Goal: Complete application form: Complete application form

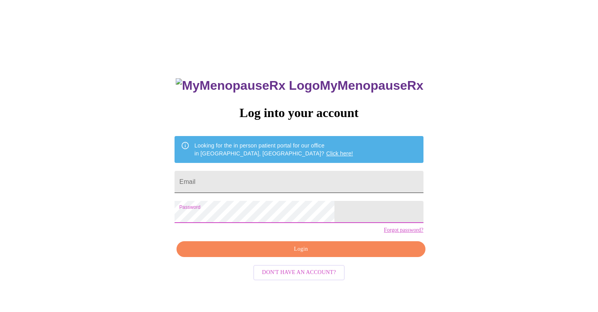
click at [254, 173] on input "Email" at bounding box center [299, 182] width 249 height 22
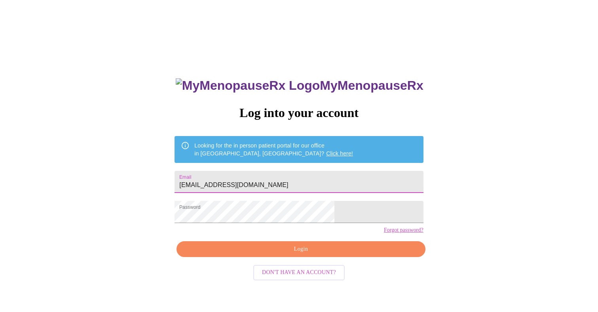
type input "[EMAIL_ADDRESS][DOMAIN_NAME]"
click at [291, 255] on span "Login" at bounding box center [301, 250] width 230 height 10
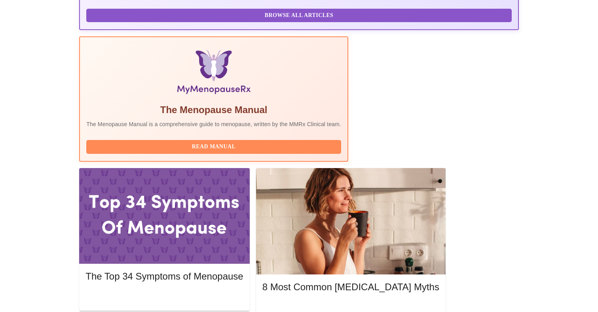
scroll to position [221, 0]
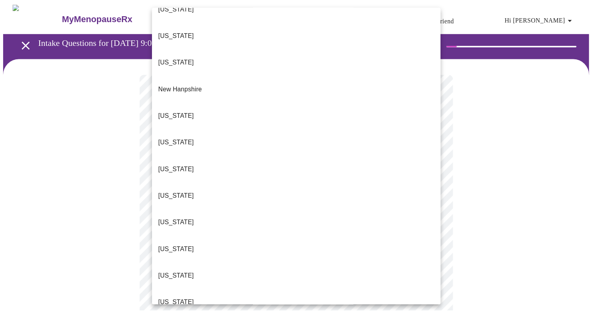
scroll to position [685, 0]
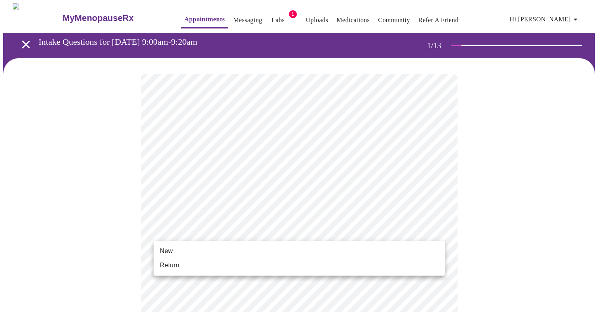
click at [263, 265] on li "Return" at bounding box center [299, 266] width 291 height 14
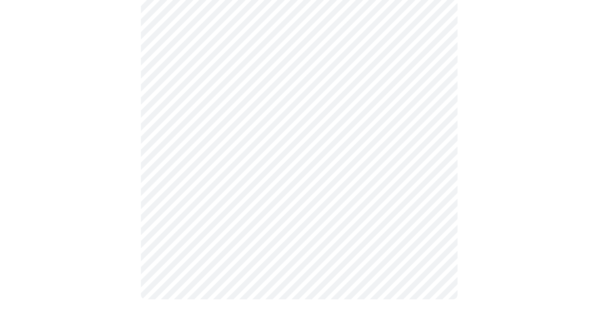
scroll to position [0, 0]
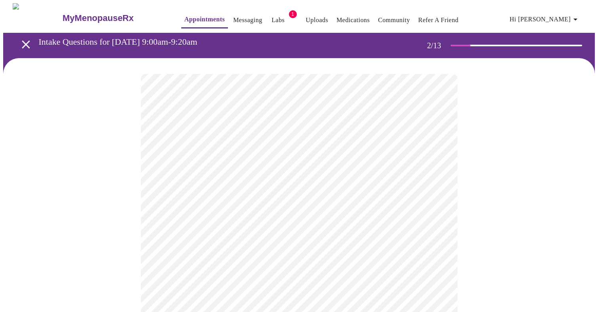
click at [400, 164] on body "MyMenopauseRx Appointments Messaging Labs 1 Uploads Medications Community Refer…" at bounding box center [299, 240] width 592 height 475
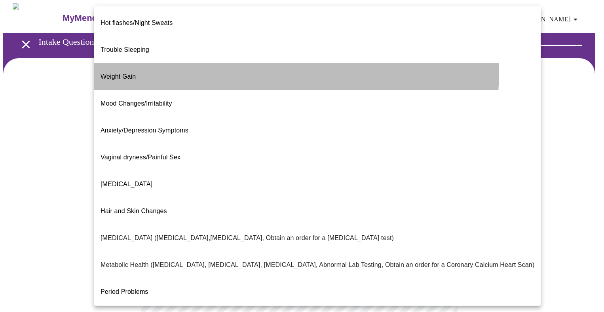
click at [136, 63] on li "Weight Gain" at bounding box center [317, 76] width 447 height 27
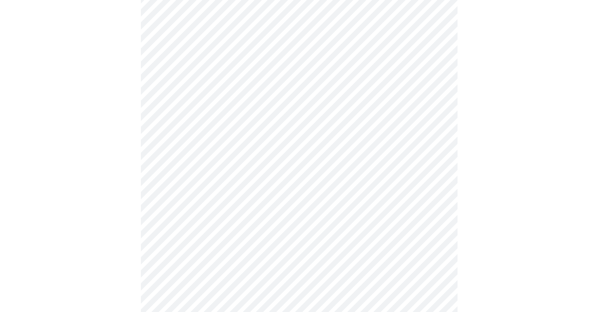
scroll to position [113, 0]
click at [369, 127] on body "MyMenopauseRx Appointments Messaging Labs 1 Uploads Medications Community Refer…" at bounding box center [299, 125] width 592 height 470
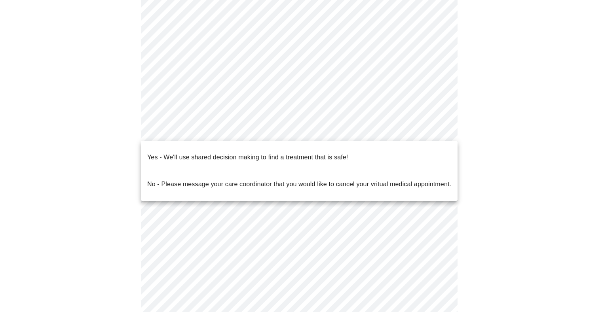
click at [330, 153] on p "Yes - We'll use shared decision making to find a treatment that is safe!" at bounding box center [247, 158] width 201 height 10
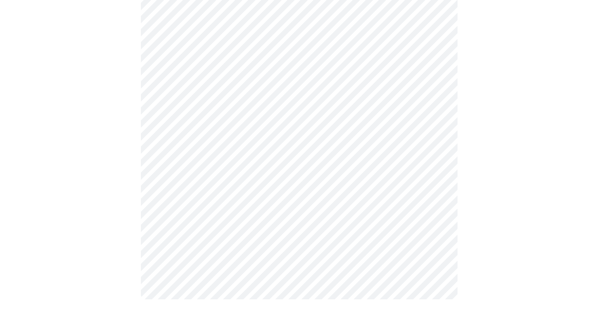
scroll to position [0, 0]
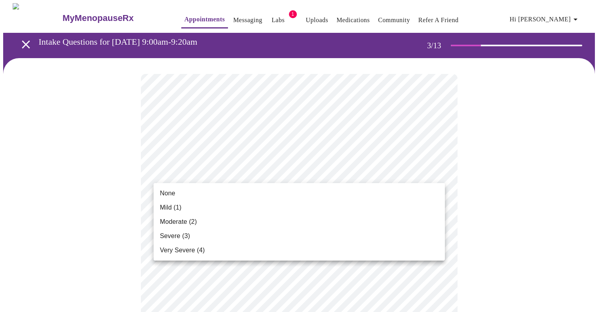
click at [199, 192] on li "None" at bounding box center [299, 194] width 291 height 14
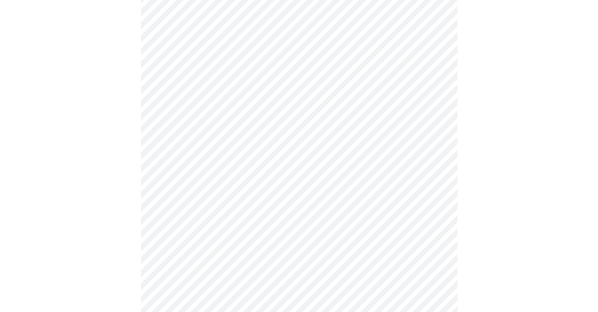
scroll to position [162, 0]
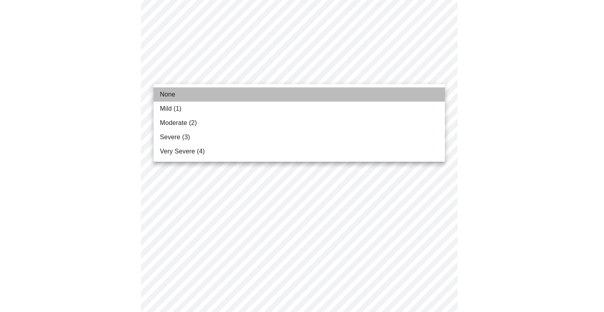
click at [228, 99] on li "None" at bounding box center [299, 95] width 291 height 14
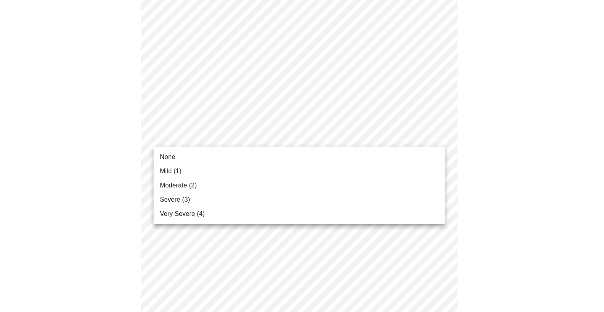
click at [216, 174] on li "Mild (1)" at bounding box center [299, 171] width 291 height 14
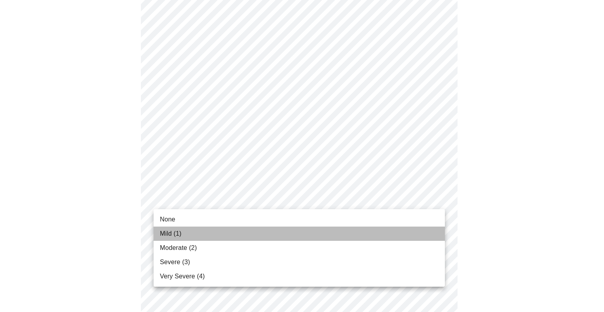
click at [219, 232] on li "Mild (1)" at bounding box center [299, 234] width 291 height 14
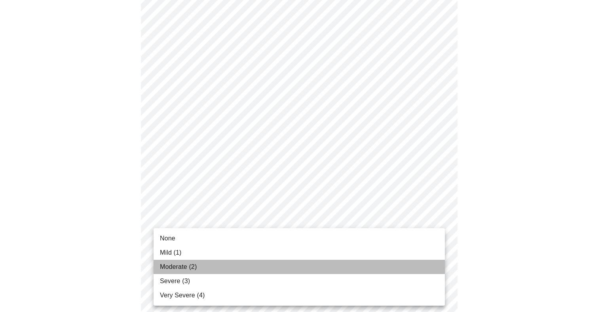
click at [262, 268] on li "Moderate (2)" at bounding box center [299, 267] width 291 height 14
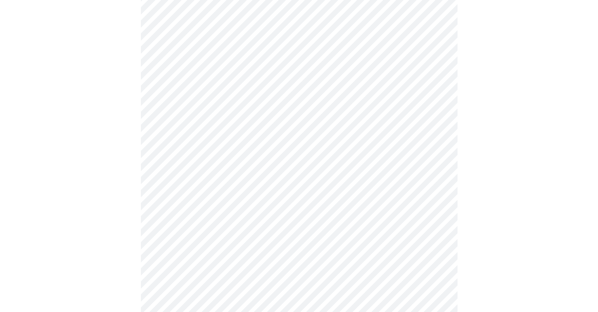
scroll to position [314, 0]
click at [309, 151] on body "MyMenopauseRx Appointments Messaging Labs 1 Uploads Medications Community Refer…" at bounding box center [299, 186] width 592 height 995
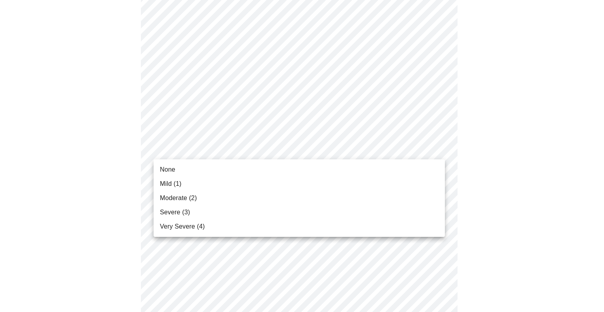
click at [217, 202] on li "Moderate (2)" at bounding box center [299, 198] width 291 height 14
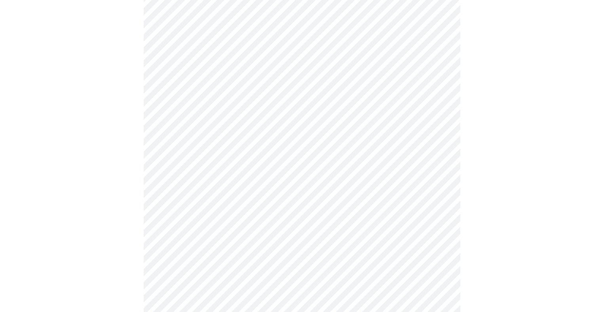
click at [290, 212] on body "MyMenopauseRx Appointments Messaging Labs 1 Uploads Medications Community Refer…" at bounding box center [302, 181] width 598 height 985
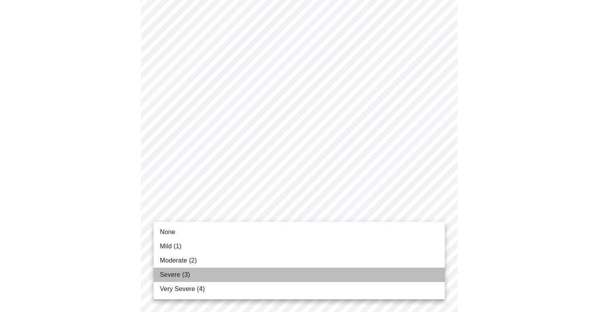
click at [198, 272] on li "Severe (3)" at bounding box center [299, 275] width 291 height 14
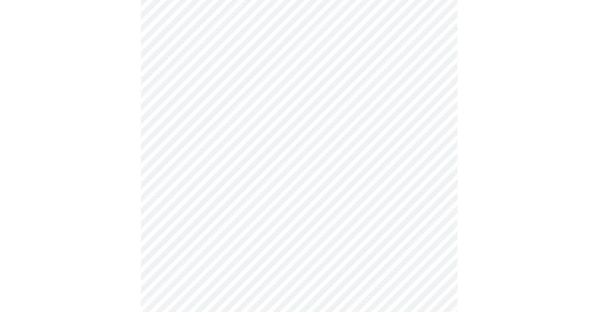
scroll to position [427, 0]
click at [282, 160] on body "MyMenopauseRx Appointments Messaging Labs 1 Uploads Medications Community Refer…" at bounding box center [299, 63] width 592 height 974
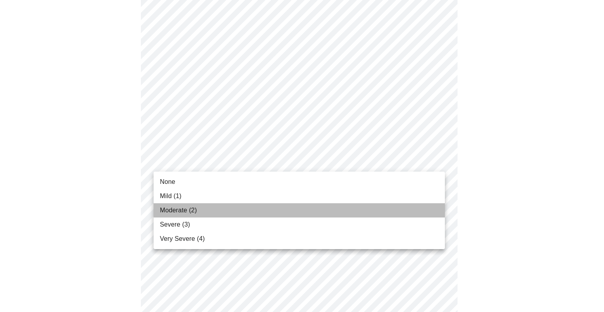
click at [237, 215] on li "Moderate (2)" at bounding box center [299, 211] width 291 height 14
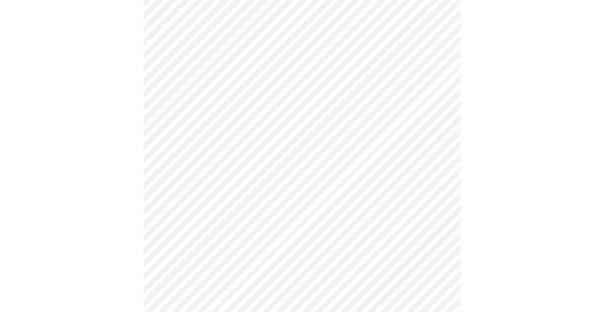
click at [303, 223] on body "MyMenopauseRx Appointments Messaging Labs 1 Uploads Medications Community Refer…" at bounding box center [302, 57] width 598 height 963
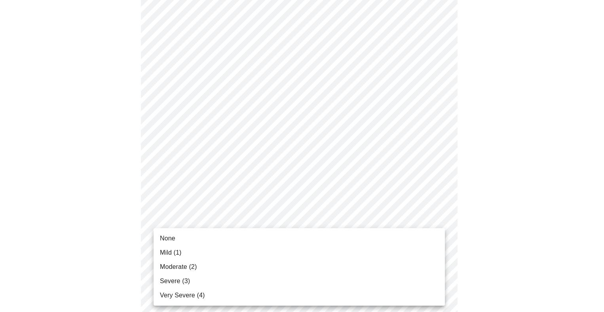
click at [225, 239] on li "None" at bounding box center [299, 239] width 291 height 14
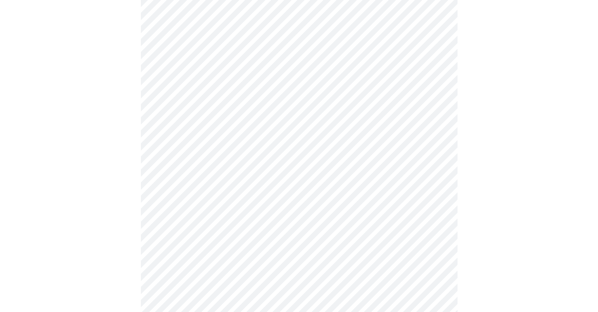
click at [274, 284] on body "MyMenopauseRx Appointments Messaging Labs 1 Uploads Medications Community Refer…" at bounding box center [299, 52] width 592 height 953
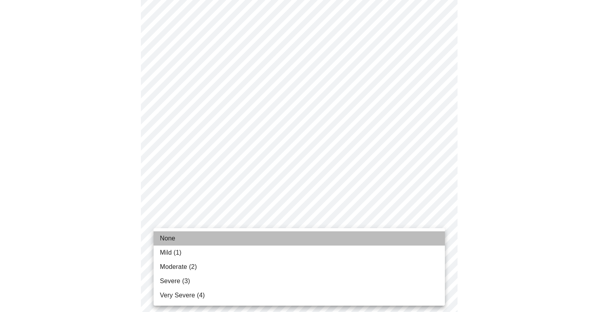
click at [265, 238] on li "None" at bounding box center [299, 239] width 291 height 14
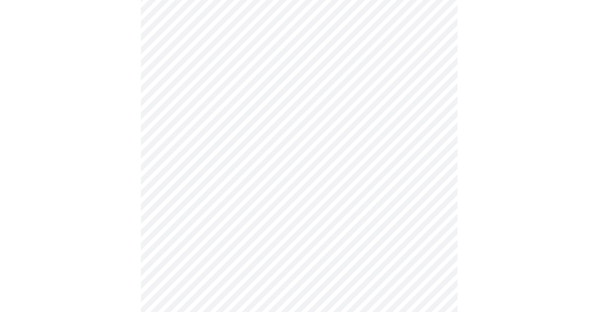
scroll to position [608, 0]
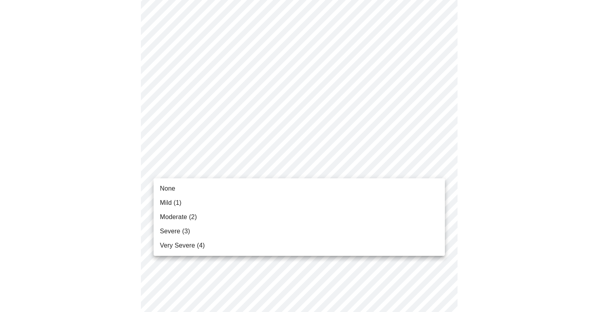
click at [236, 247] on li "Very Severe (4)" at bounding box center [299, 246] width 291 height 14
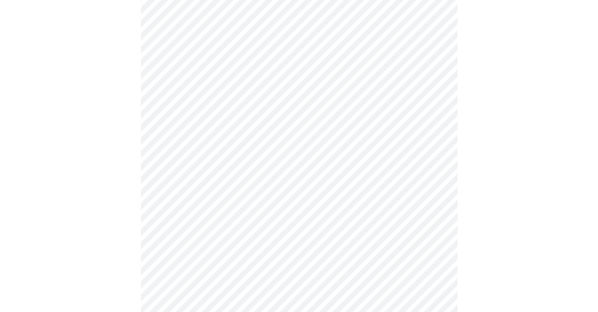
scroll to position [314, 0]
click at [324, 169] on body "MyMenopauseRx Appointments Messaging Labs 1 Uploads Medications Community Refer…" at bounding box center [299, 79] width 592 height 780
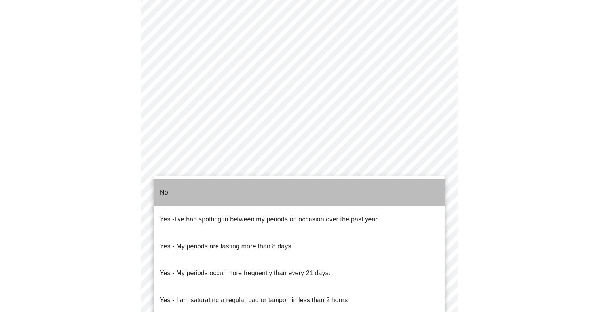
click at [274, 190] on li "No" at bounding box center [299, 192] width 291 height 27
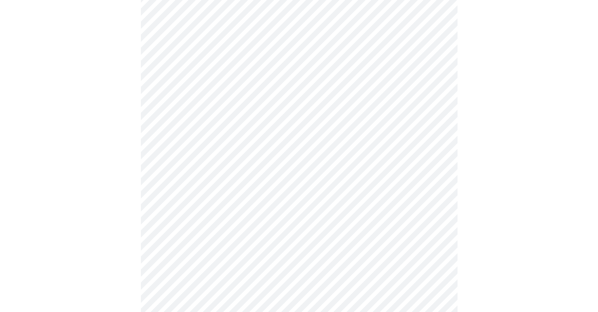
click at [303, 228] on body "MyMenopauseRx Appointments Messaging Labs 1 Uploads Medications Community Refer…" at bounding box center [299, 76] width 592 height 775
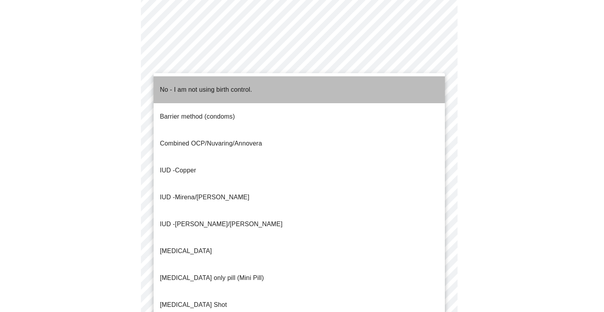
click at [271, 86] on li "No - I am not using birth control." at bounding box center [299, 89] width 291 height 27
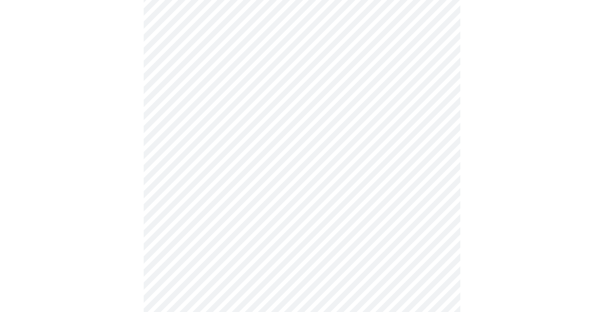
click at [334, 278] on body "MyMenopauseRx Appointments Messaging Labs 1 Uploads Medications Community Refer…" at bounding box center [302, 74] width 598 height 771
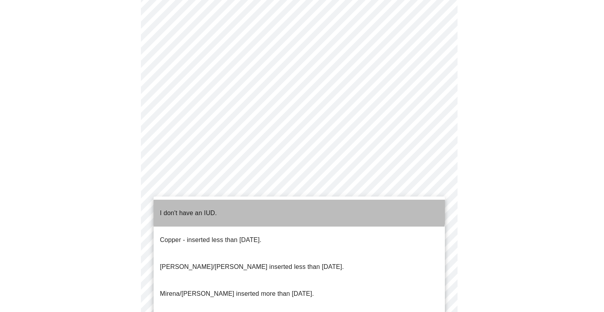
click at [288, 205] on li "I don't have an IUD." at bounding box center [299, 213] width 291 height 27
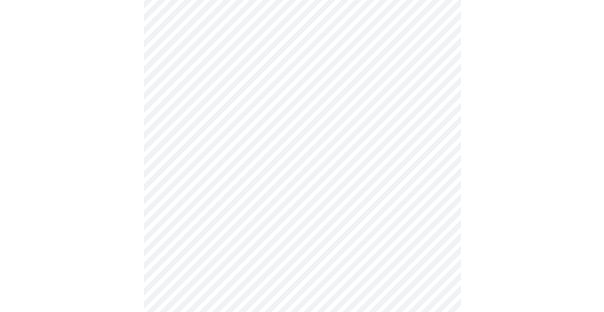
scroll to position [454, 0]
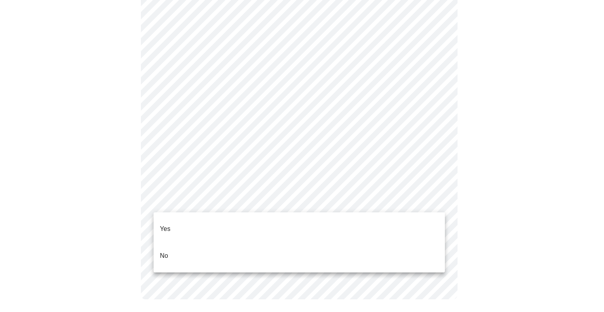
click at [208, 221] on li "Yes" at bounding box center [299, 229] width 291 height 27
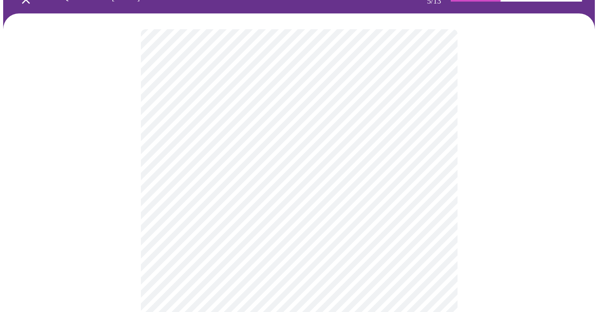
scroll to position [44, 0]
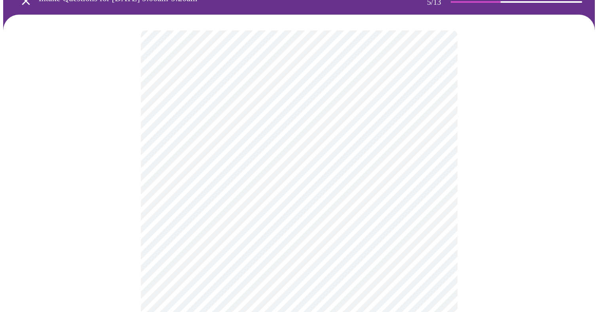
click at [441, 170] on body "MyMenopauseRx Appointments Messaging Labs 1 Uploads Medications Community Refer…" at bounding box center [299, 250] width 592 height 580
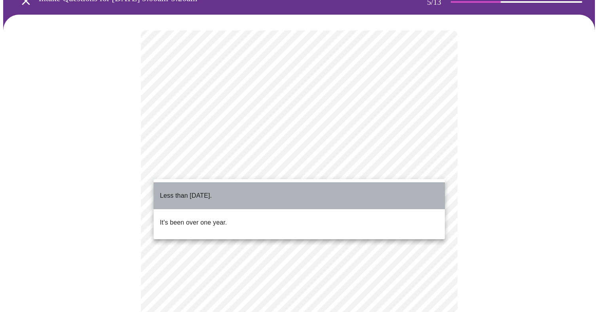
click at [397, 199] on li "Less than [DATE]." at bounding box center [299, 196] width 291 height 27
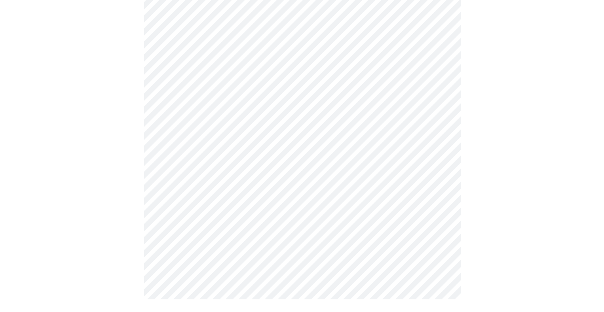
scroll to position [0, 0]
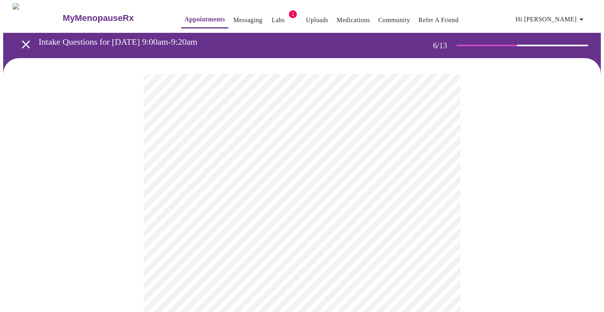
click at [240, 249] on body "MyMenopauseRx Appointments Messaging Labs 1 Uploads Medications Community Refer…" at bounding box center [302, 220] width 598 height 435
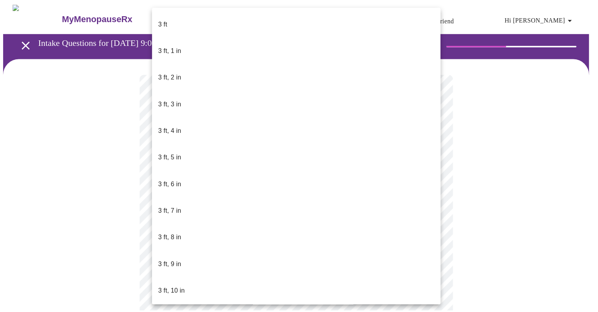
scroll to position [523, 0]
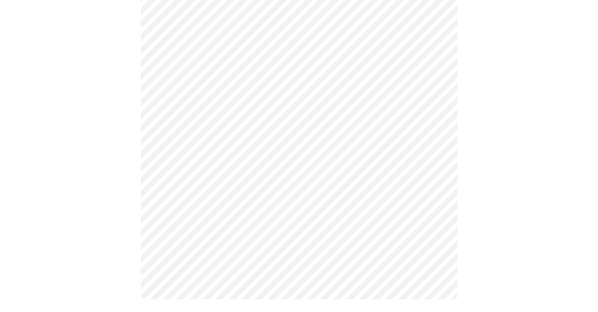
scroll to position [88, 0]
click at [135, 211] on div at bounding box center [299, 143] width 592 height 346
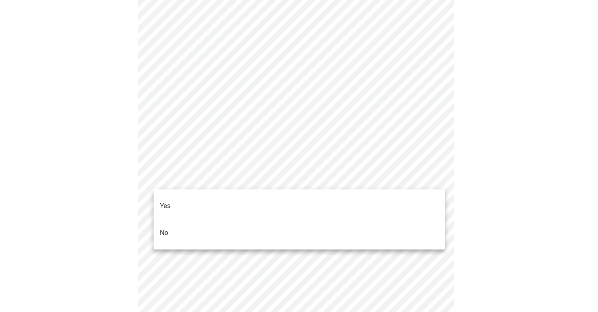
click at [291, 225] on li "No" at bounding box center [299, 233] width 291 height 27
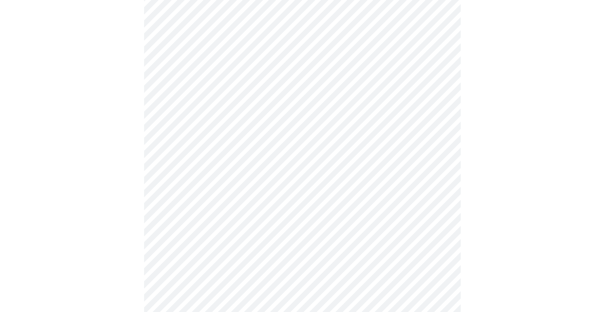
scroll to position [164, 0]
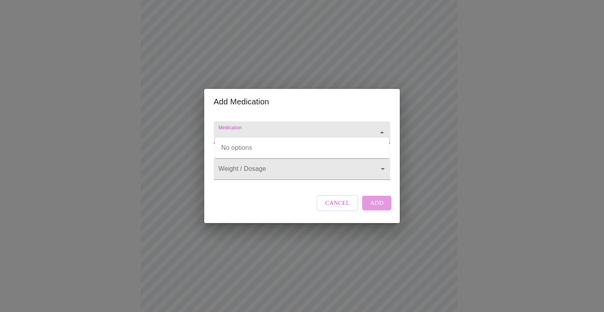
click at [239, 129] on input "Medication" at bounding box center [291, 136] width 148 height 15
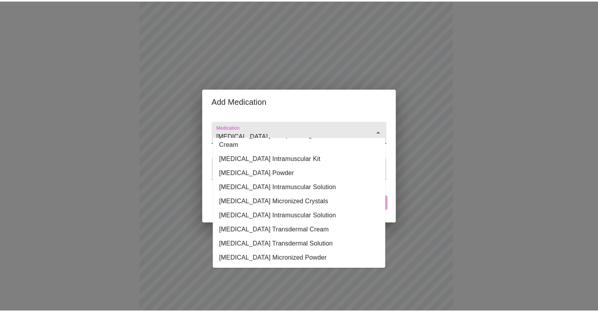
scroll to position [105, 0]
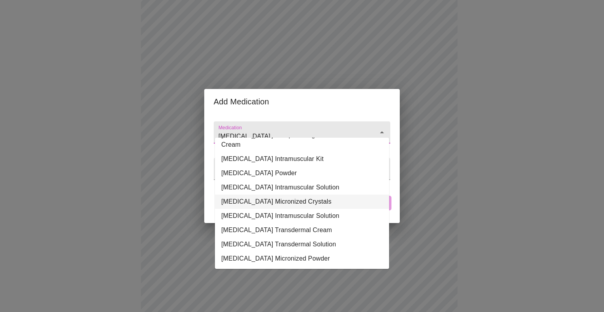
click at [301, 197] on li "[MEDICAL_DATA] Micronized Crystals" at bounding box center [302, 202] width 174 height 14
type input "[MEDICAL_DATA] Micronized Crystals"
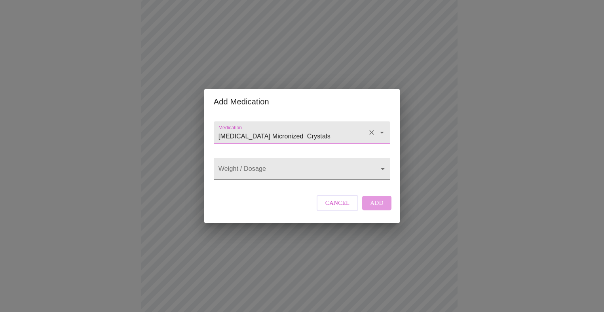
click at [289, 170] on body "MyMenopauseRx Appointments Messaging Labs 1 Uploads Medications Community Refer…" at bounding box center [302, 202] width 598 height 725
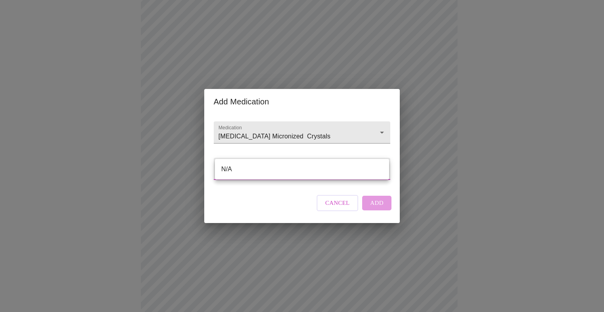
click at [289, 170] on li "N/A" at bounding box center [302, 169] width 174 height 14
type input "N/A"
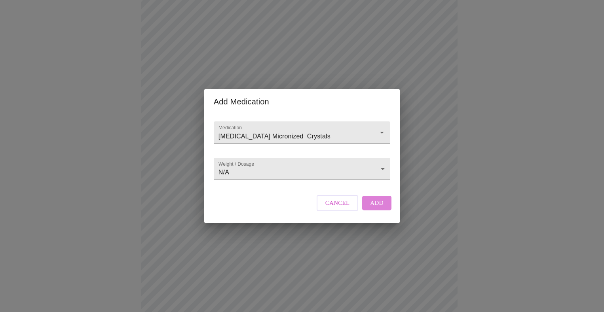
click at [377, 208] on span "Add" at bounding box center [376, 203] width 13 height 10
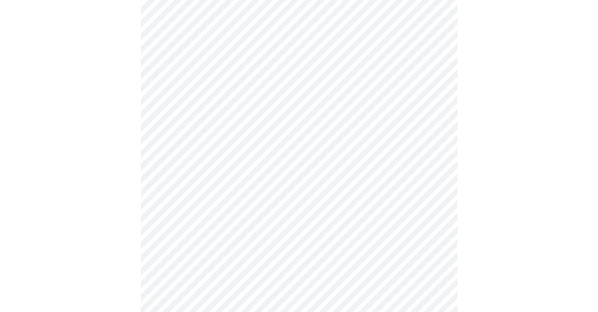
scroll to position [442, 0]
